Goal: Task Accomplishment & Management: Manage account settings

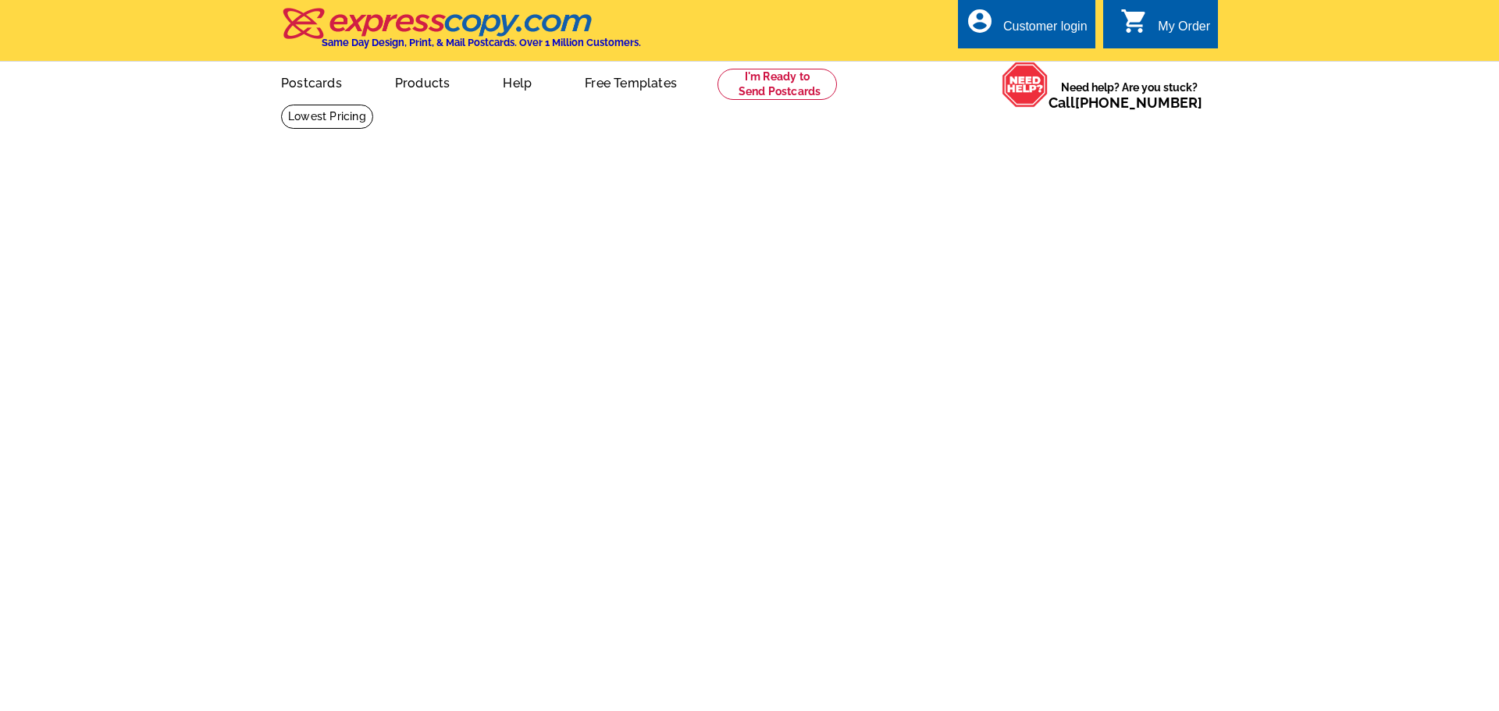
click at [1029, 34] on div "Customer login" at bounding box center [1045, 31] width 84 height 22
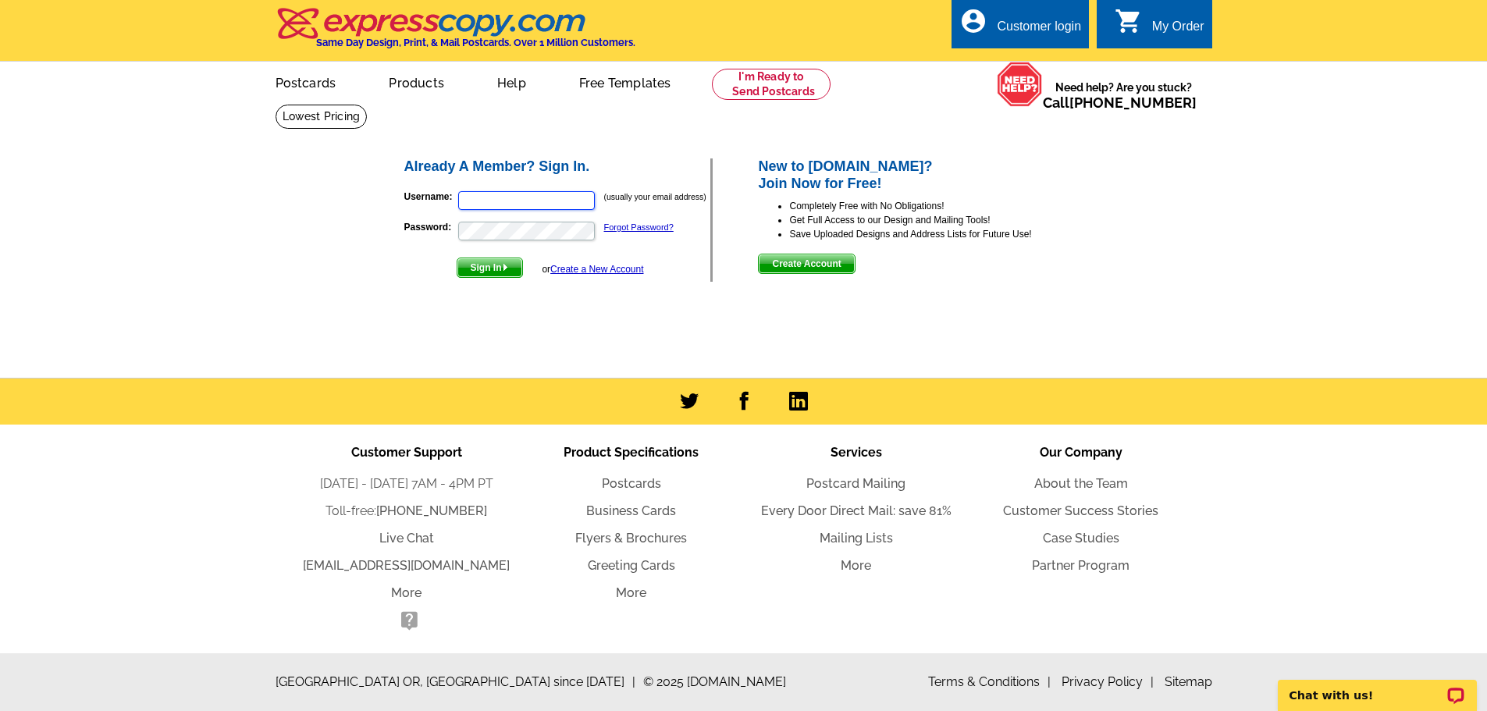
click at [540, 200] on input "Username:" at bounding box center [526, 200] width 137 height 19
type input "[PERSON_NAME][EMAIL_ADDRESS][DOMAIN_NAME]"
click at [457, 258] on button "Sign In" at bounding box center [490, 268] width 66 height 20
